Goal: Transaction & Acquisition: Purchase product/service

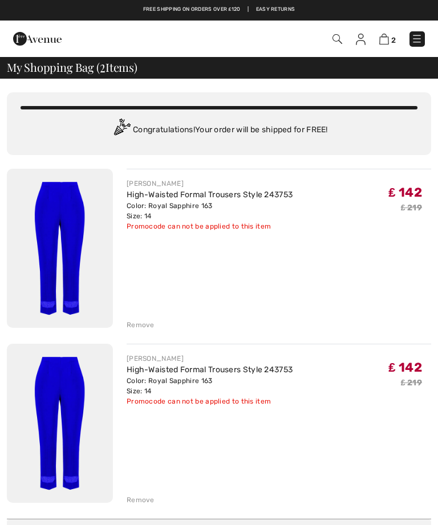
checkbox input "true"
click at [59, 378] on img at bounding box center [60, 423] width 106 height 159
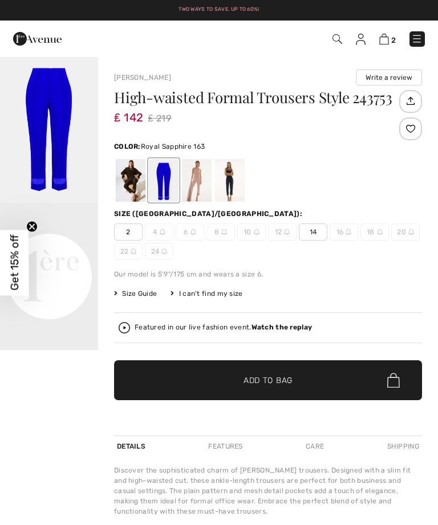
checkbox input "true"
click at [388, 38] on img at bounding box center [384, 39] width 10 height 11
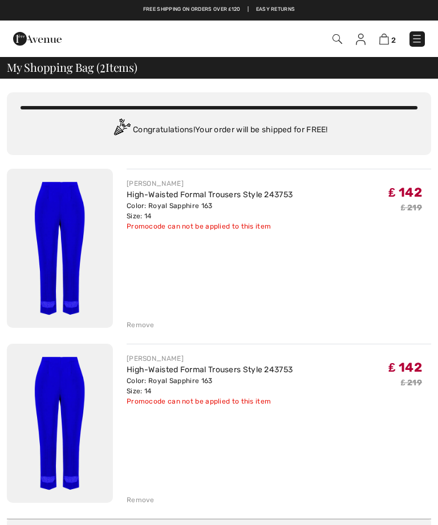
checkbox input "true"
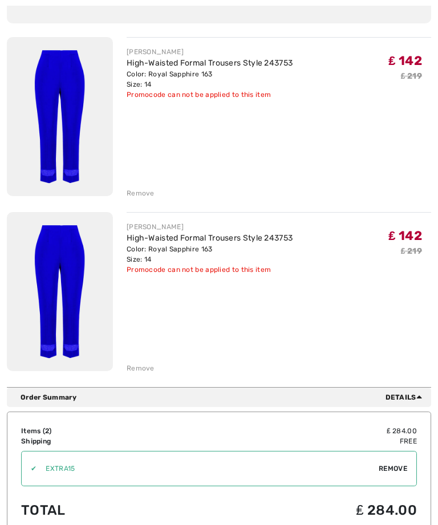
scroll to position [131, 0]
click at [388, 470] on span "Remove" at bounding box center [393, 469] width 29 height 10
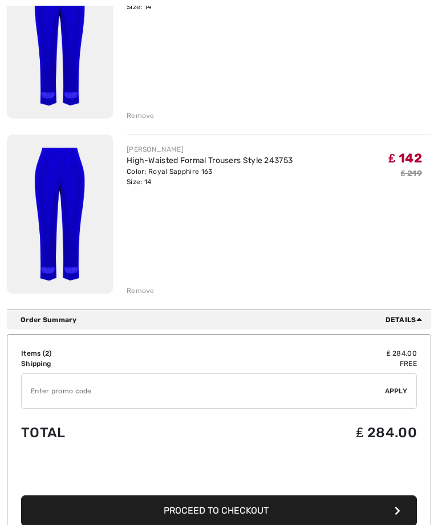
scroll to position [213, 0]
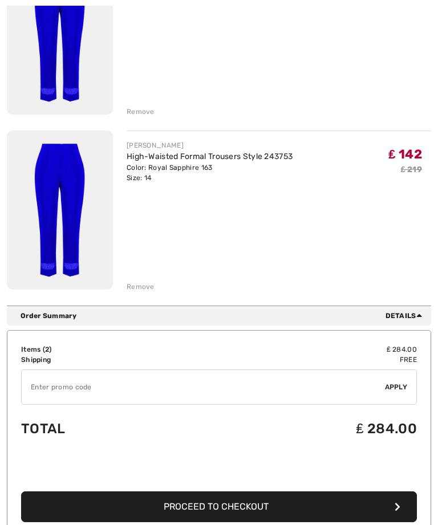
click at [34, 338] on div "Items ( 2 ) ₤ 284.00 Promo code ₤ 0.00 Shipping Free Tax1 ₤ 0.00 Tax2 ₤ 0.00 Du…" at bounding box center [219, 434] width 425 height 207
click at [41, 346] on td "Items ( 2 )" at bounding box center [104, 350] width 167 height 10
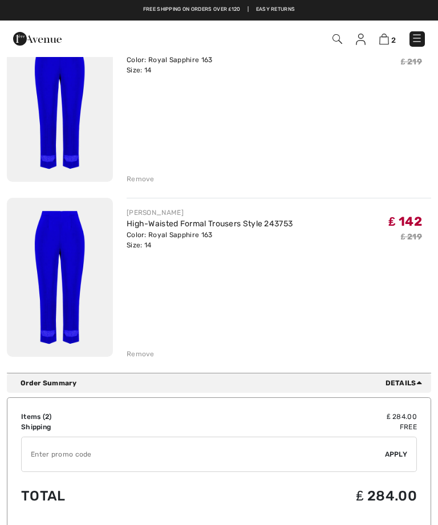
scroll to position [144, 0]
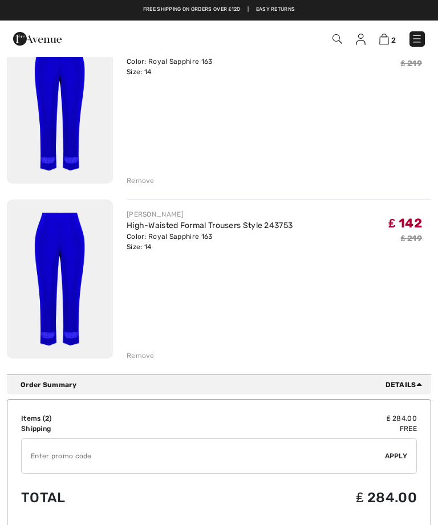
click at [387, 38] on img at bounding box center [384, 39] width 10 height 11
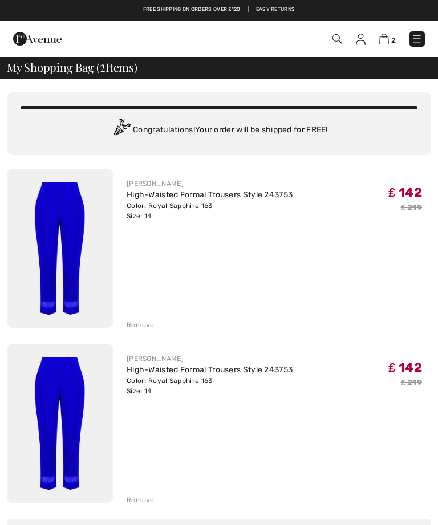
checkbox input "true"
click at [54, 209] on img at bounding box center [60, 248] width 106 height 159
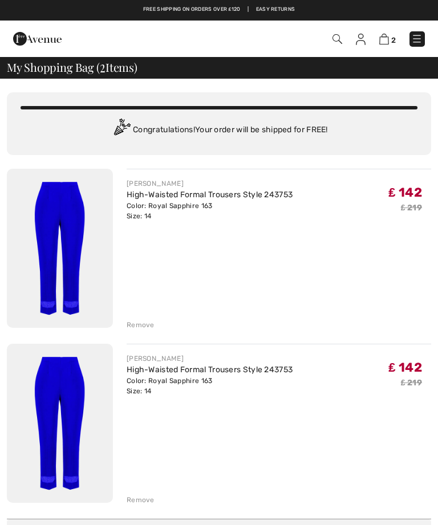
click at [63, 209] on img at bounding box center [60, 248] width 106 height 159
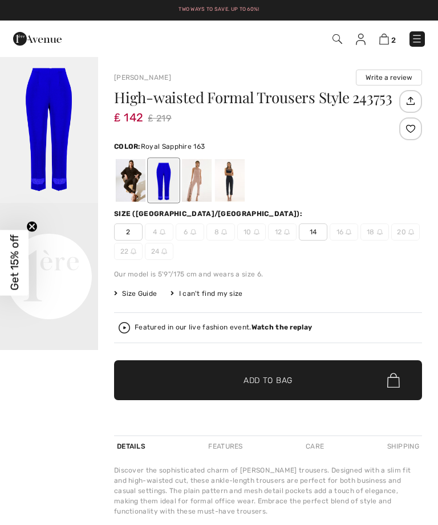
checkbox input "true"
click at [387, 39] on img at bounding box center [384, 39] width 10 height 11
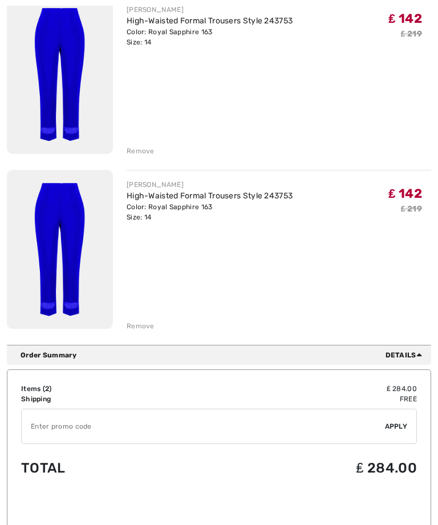
scroll to position [174, 0]
click at [59, 217] on img at bounding box center [60, 249] width 106 height 159
click at [63, 170] on img at bounding box center [60, 249] width 106 height 159
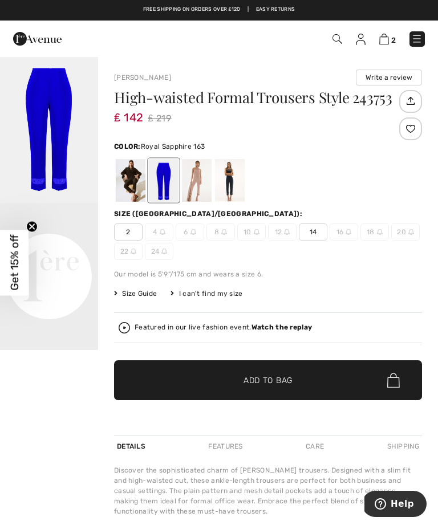
click at [388, 42] on img at bounding box center [384, 39] width 10 height 11
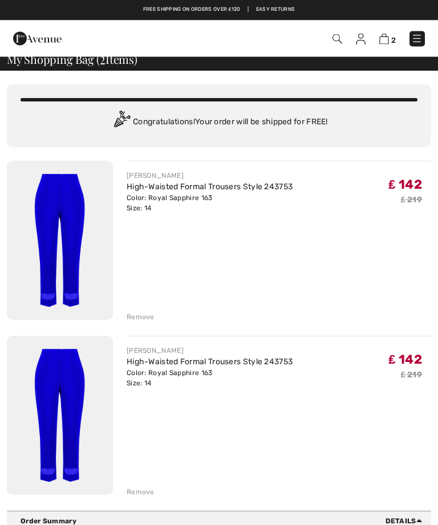
scroll to position [7, 0]
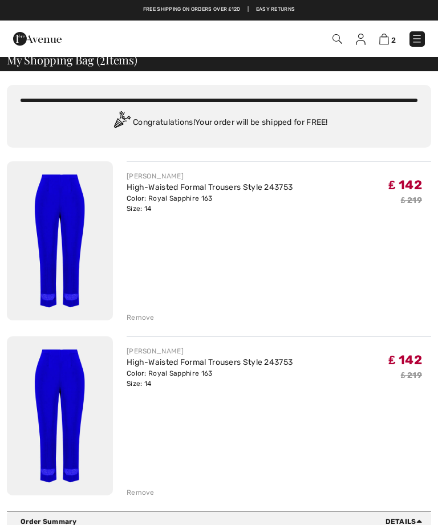
click at [382, 37] on img at bounding box center [384, 39] width 10 height 11
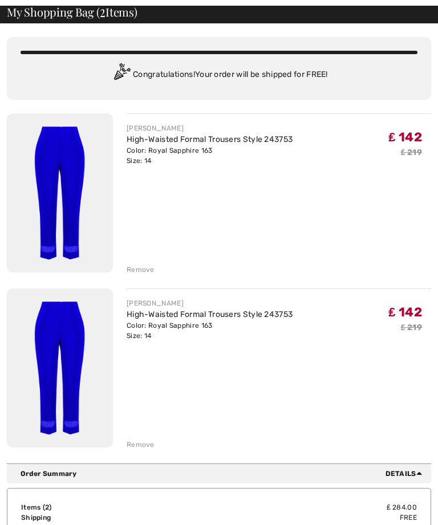
scroll to position [55, 0]
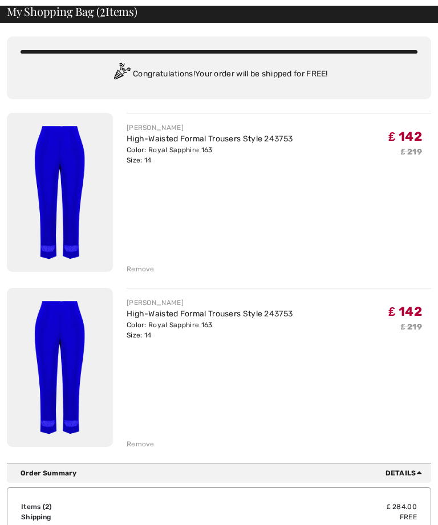
click at [130, 442] on div "Remove" at bounding box center [141, 445] width 28 height 10
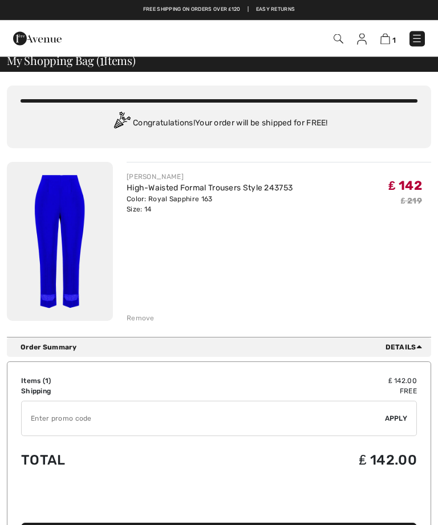
scroll to position [7, 0]
click at [388, 36] on img at bounding box center [386, 39] width 10 height 11
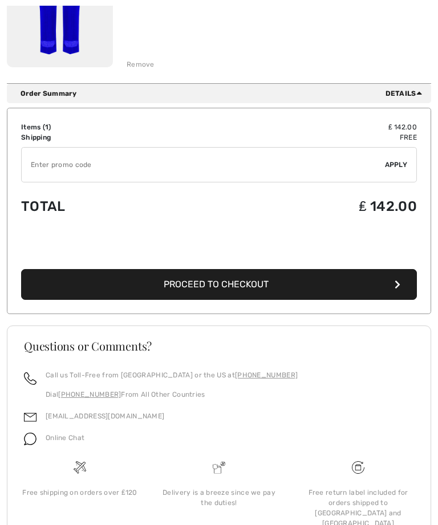
scroll to position [264, 0]
